Goal: Task Accomplishment & Management: Use online tool/utility

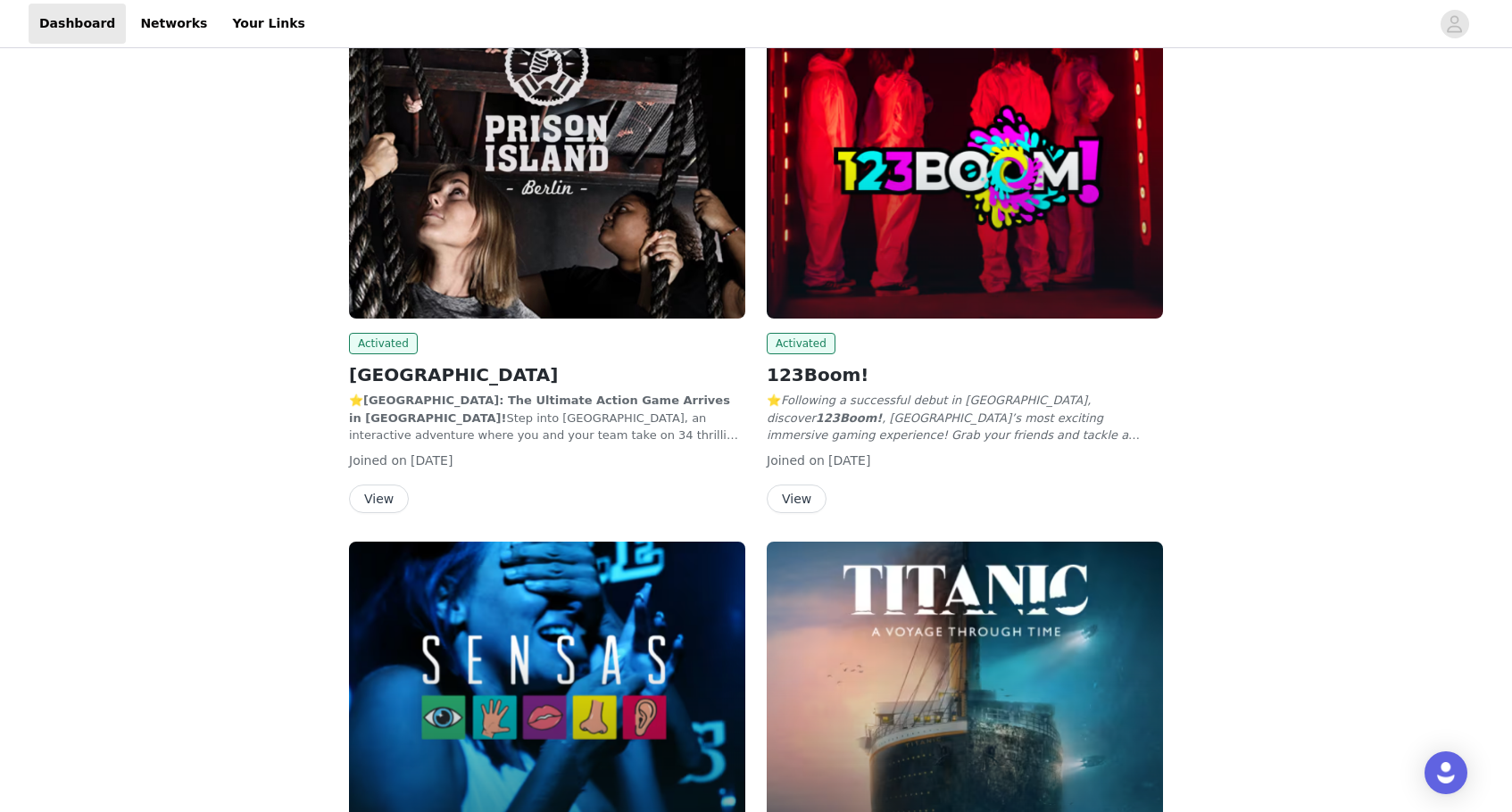
scroll to position [135, 0]
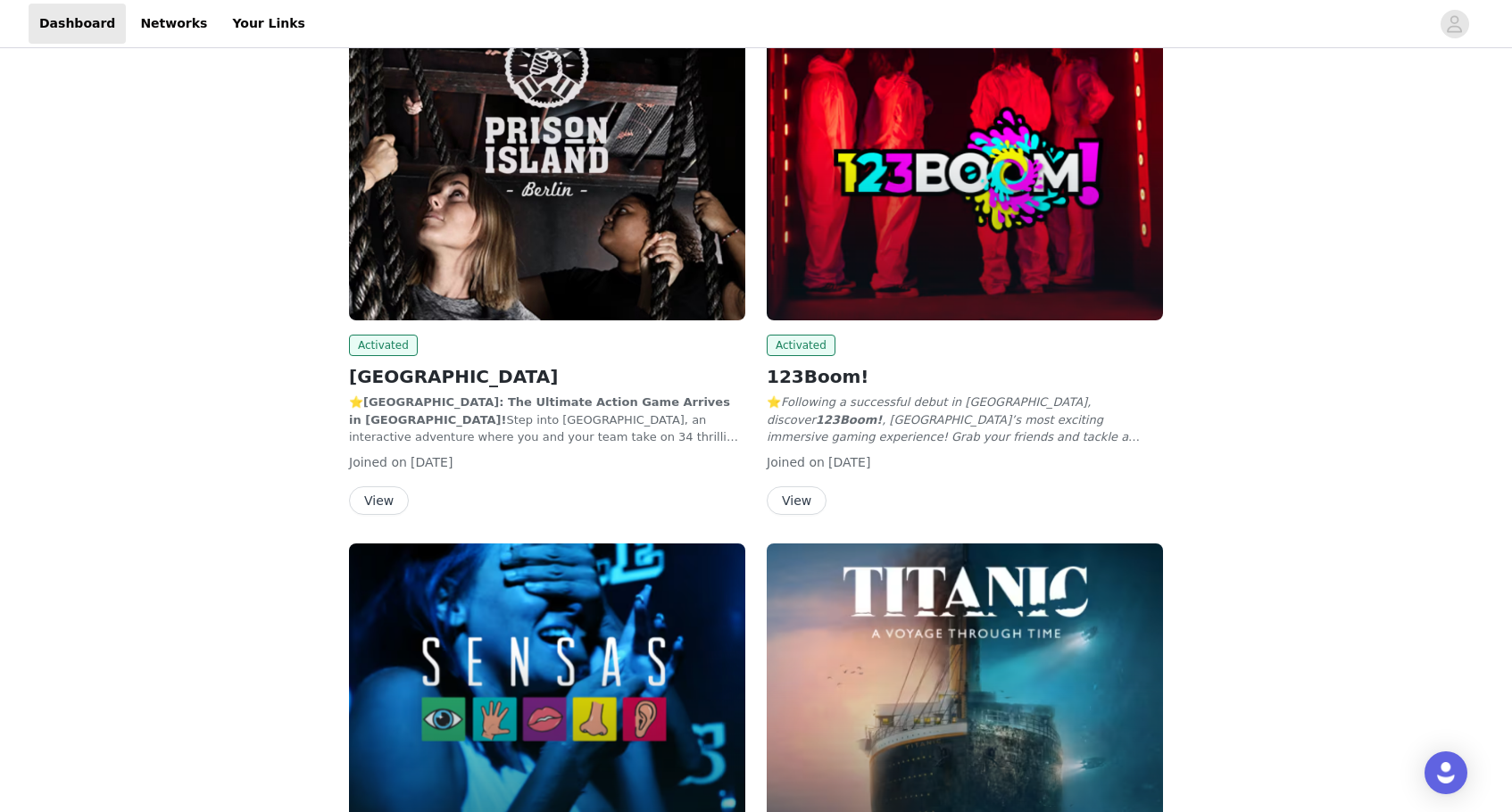
click at [374, 492] on button "View" at bounding box center [378, 500] width 60 height 29
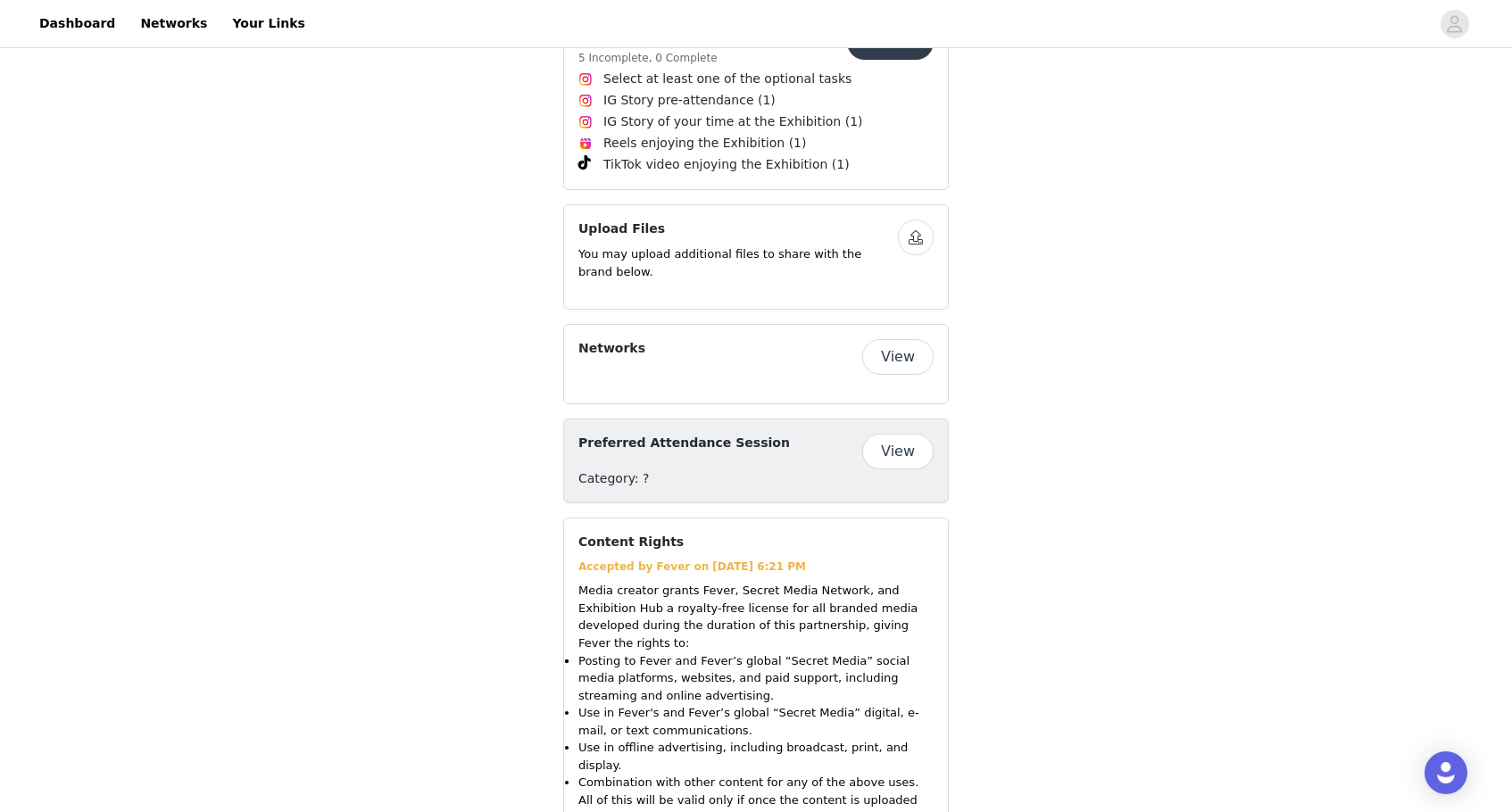
scroll to position [1110, 0]
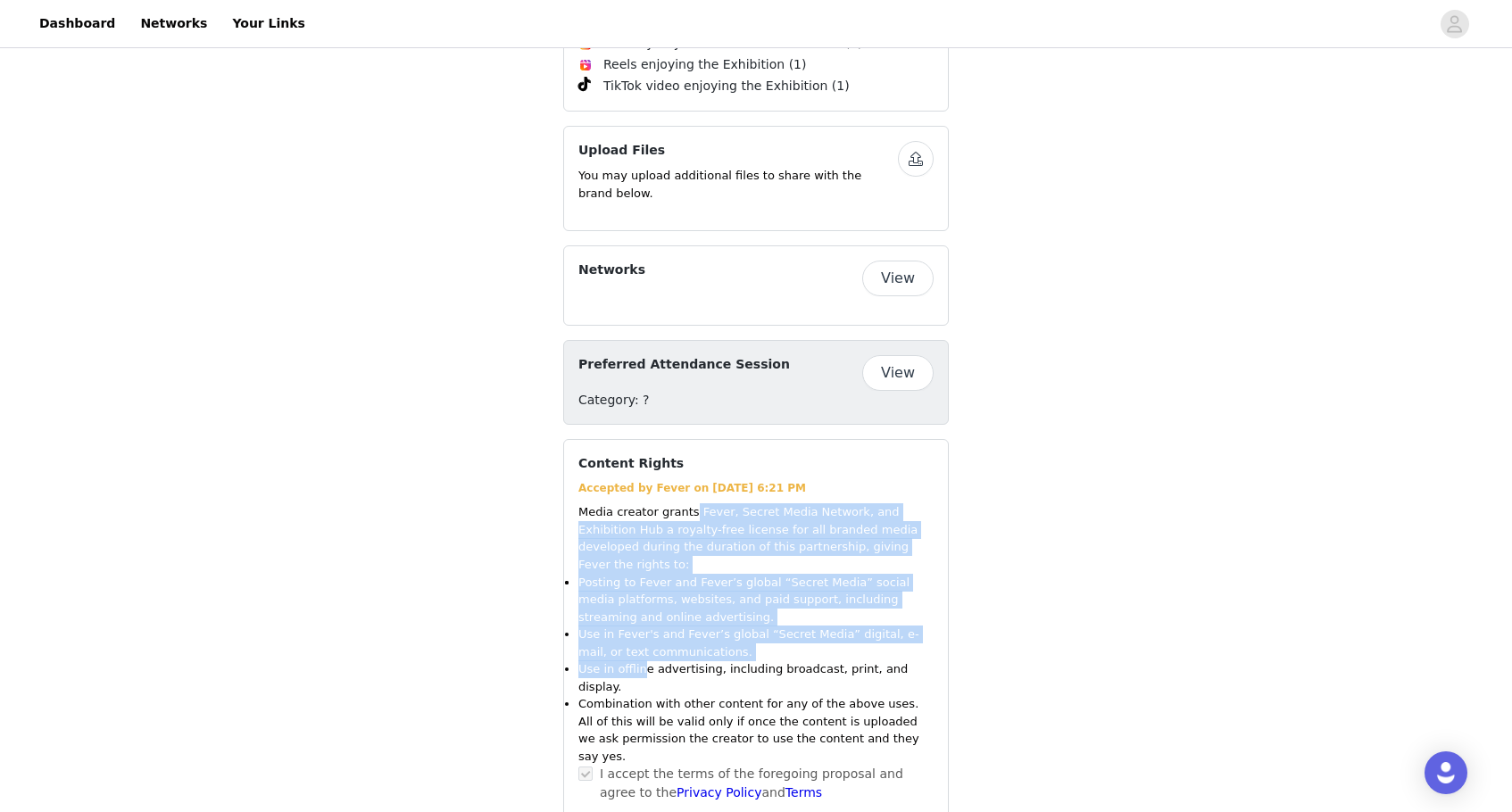
drag, startPoint x: 688, startPoint y: 499, endPoint x: 645, endPoint y: 629, distance: 136.9
click at [645, 629] on div "Media creator grants Fever, Secret Media Network, and Exhibition Hub a royalty-…" at bounding box center [756, 634] width 355 height 262
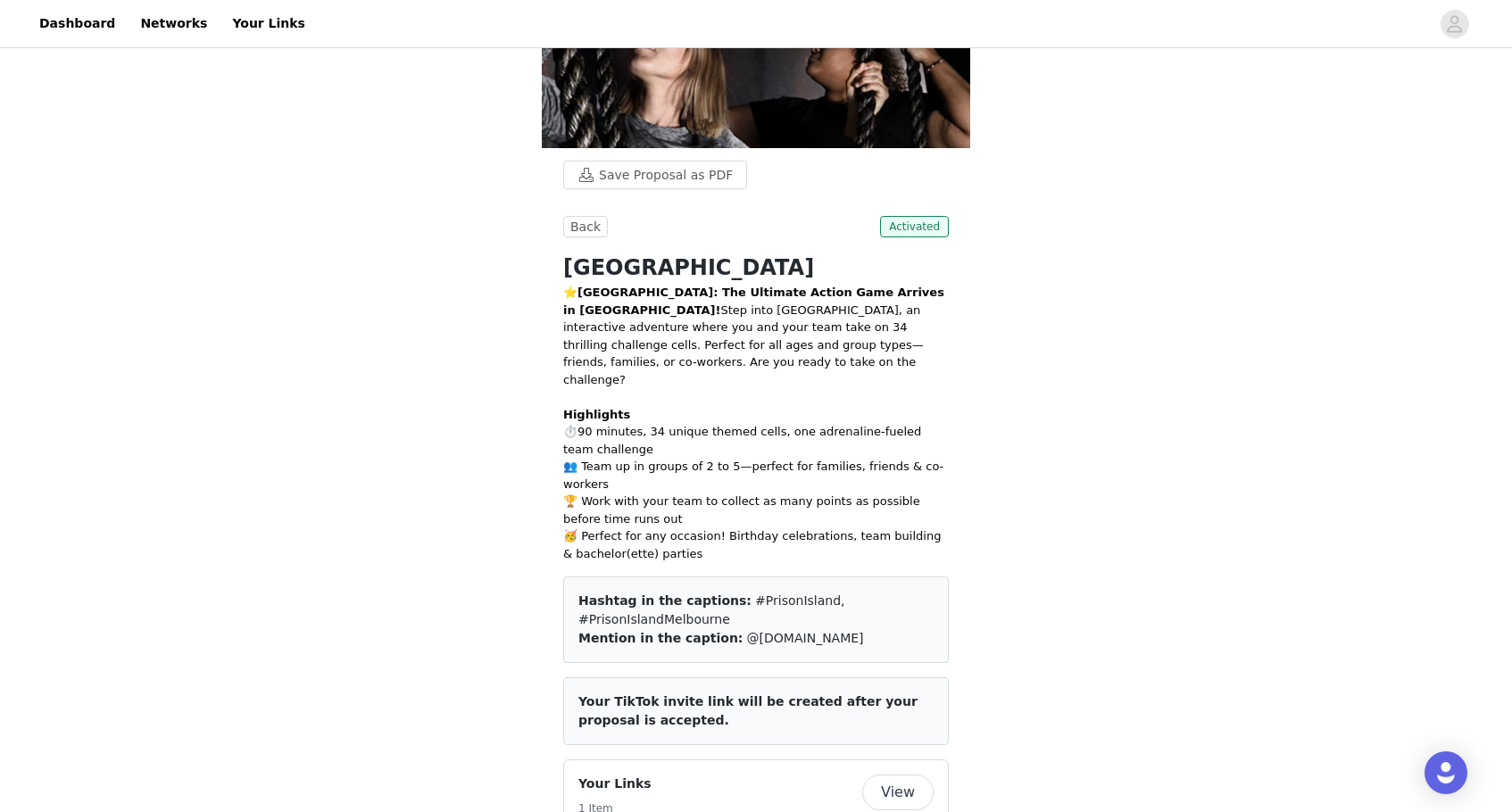
scroll to position [238, 0]
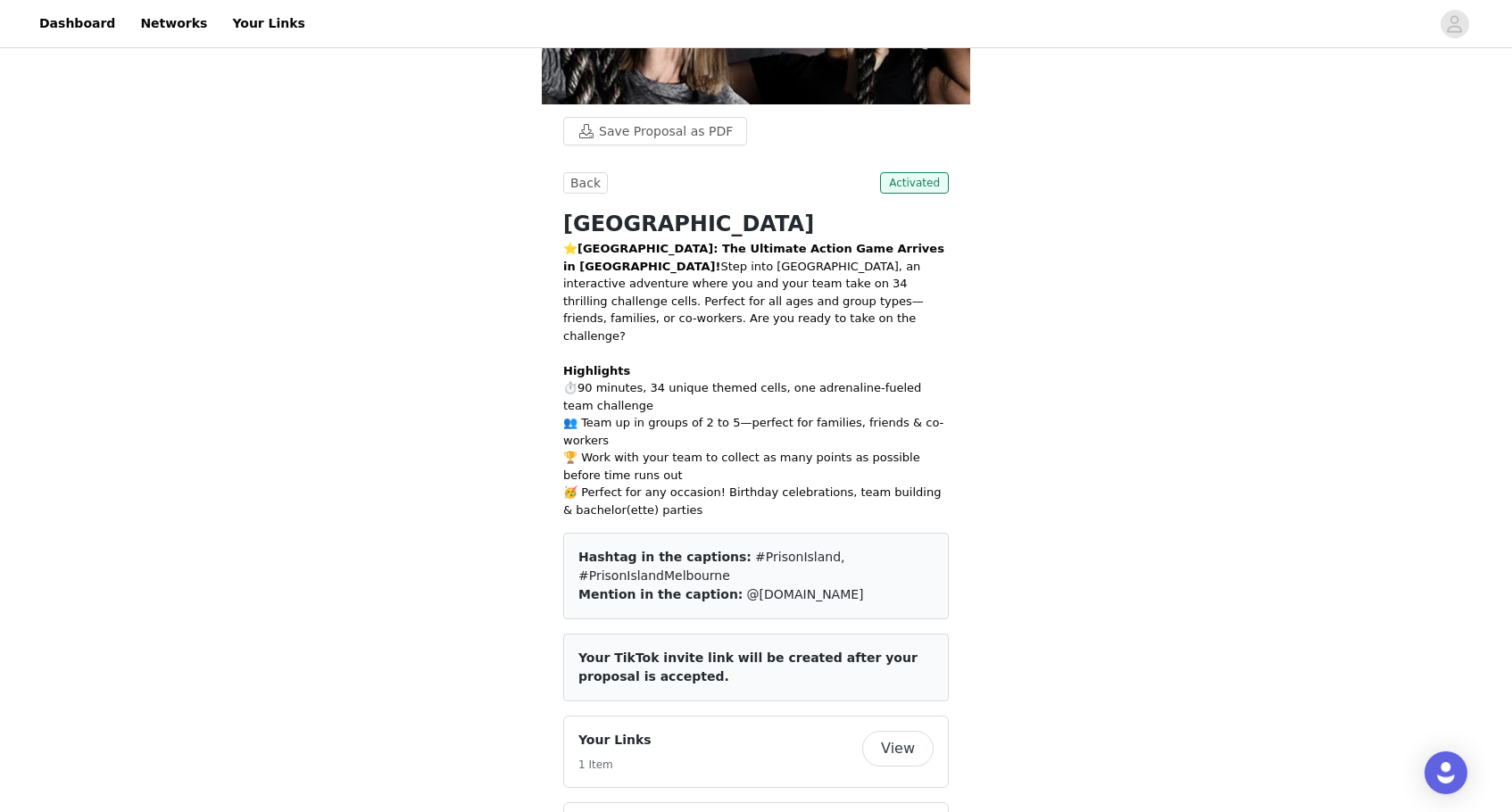
click at [626, 218] on h1 "[GEOGRAPHIC_DATA]" at bounding box center [756, 224] width 386 height 32
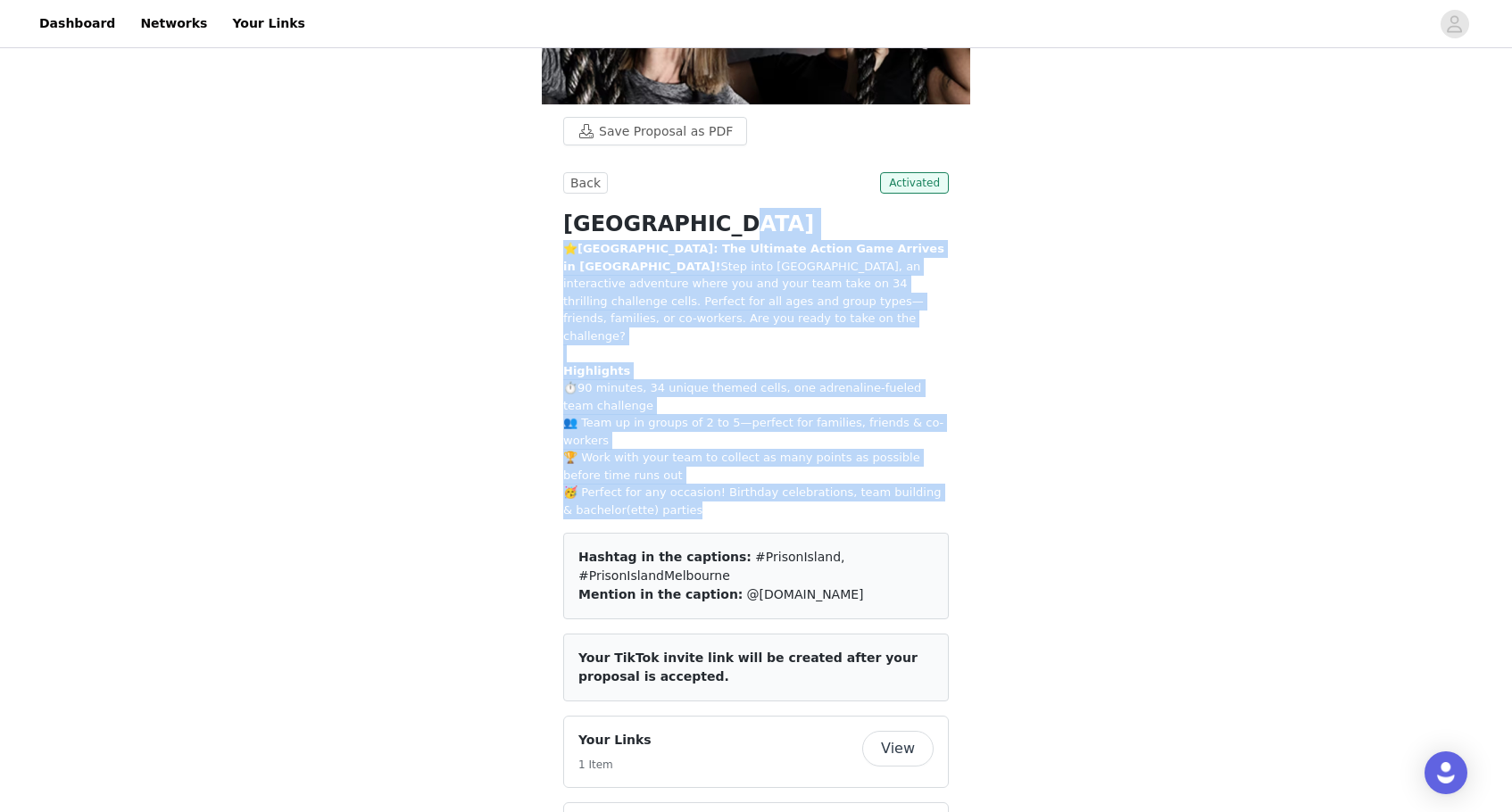
drag, startPoint x: 626, startPoint y: 218, endPoint x: 646, endPoint y: 490, distance: 272.7
click at [646, 490] on div "[GEOGRAPHIC_DATA] [GEOGRAPHIC_DATA] ⭐ [GEOGRAPHIC_DATA]: The Ultimate Action Ga…" at bounding box center [756, 363] width 386 height 311
copy div "[GEOGRAPHIC_DATA] [GEOGRAPHIC_DATA] ⭐ [GEOGRAPHIC_DATA]: The Ultimate Action Ga…"
